Goal: Task Accomplishment & Management: Use online tool/utility

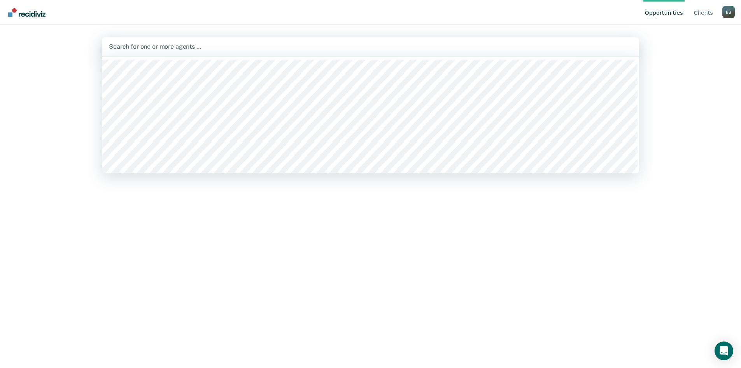
click at [141, 46] on div at bounding box center [370, 46] width 523 height 9
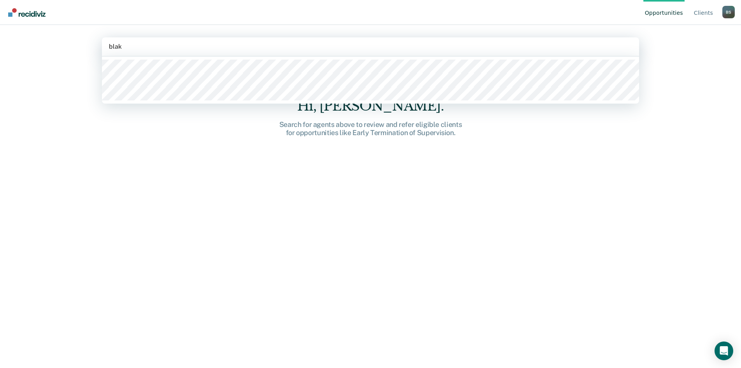
type input "[PERSON_NAME]"
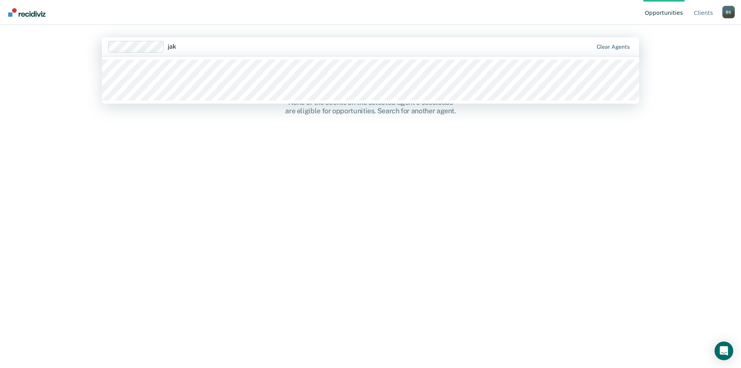
type input "[PERSON_NAME]"
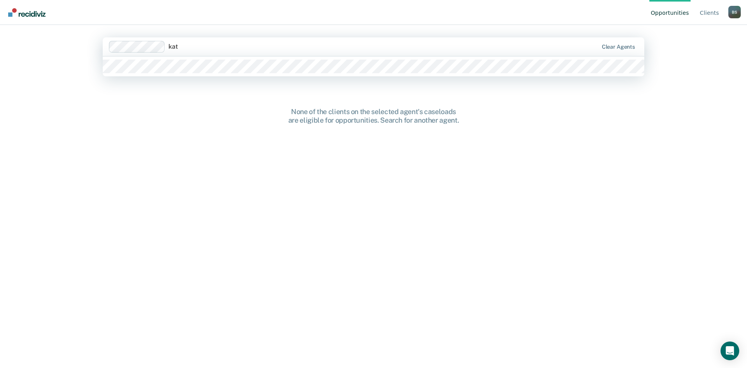
type input "kat"
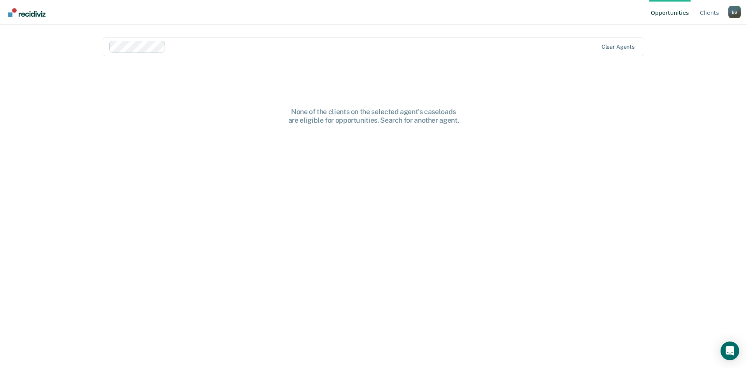
click at [96, 51] on main "Clear agents None of the clients on the selected agent's caseloads are eligible…" at bounding box center [373, 187] width 560 height 324
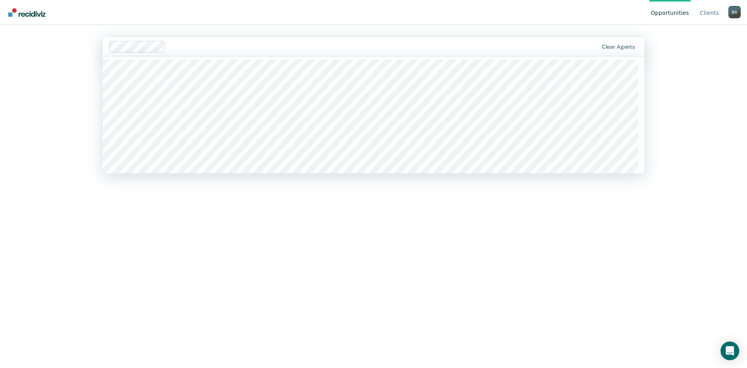
click at [191, 45] on div at bounding box center [382, 46] width 429 height 9
type input "kat"
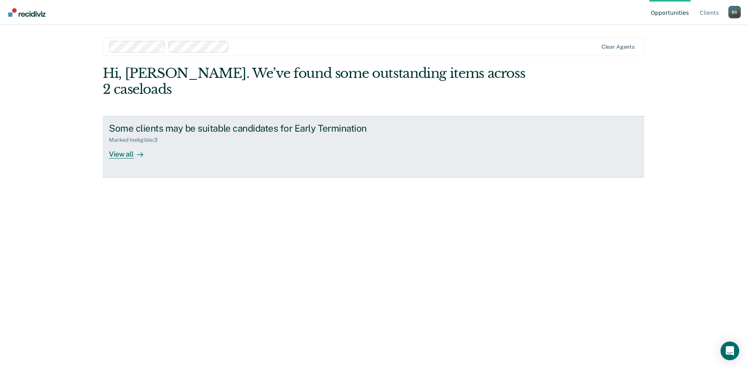
click at [154, 128] on div "Some clients may be suitable candidates for Early Termination Marked Ineligible…" at bounding box center [255, 141] width 292 height 36
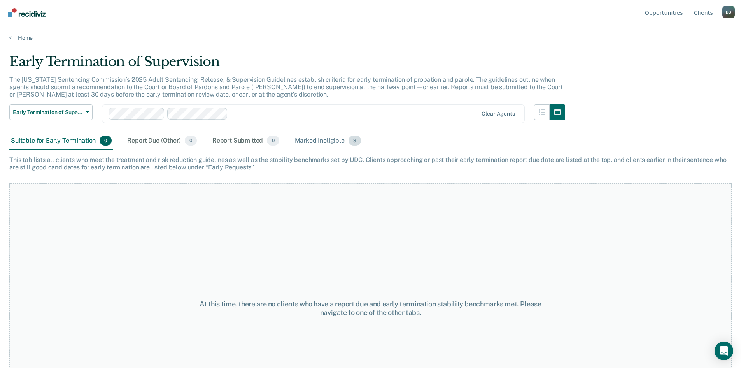
click at [328, 138] on div "Marked Ineligible 3" at bounding box center [328, 140] width 70 height 17
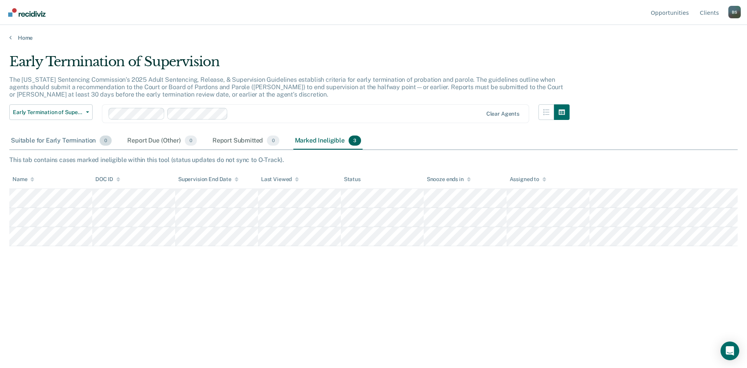
click at [81, 143] on div "Suitable for Early Termination 0" at bounding box center [61, 140] width 104 height 17
